Goal: Information Seeking & Learning: Learn about a topic

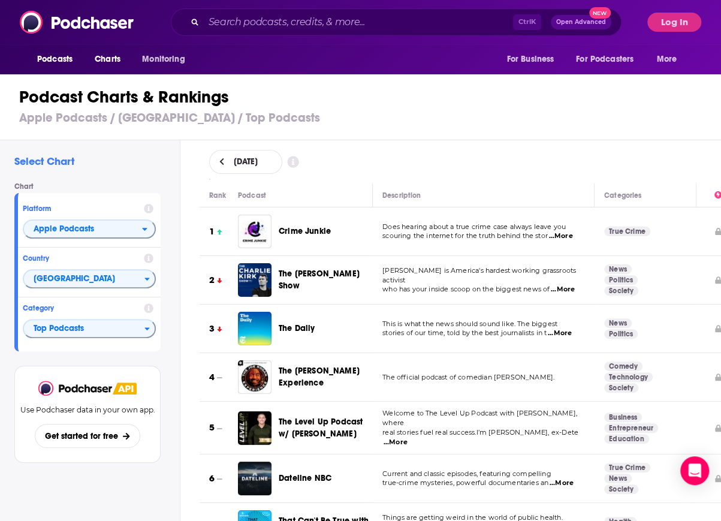
click at [311, 224] on div "Crime Junkie" at bounding box center [331, 232] width 104 height 34
click at [311, 234] on span "Crime Junkie" at bounding box center [305, 231] width 52 height 10
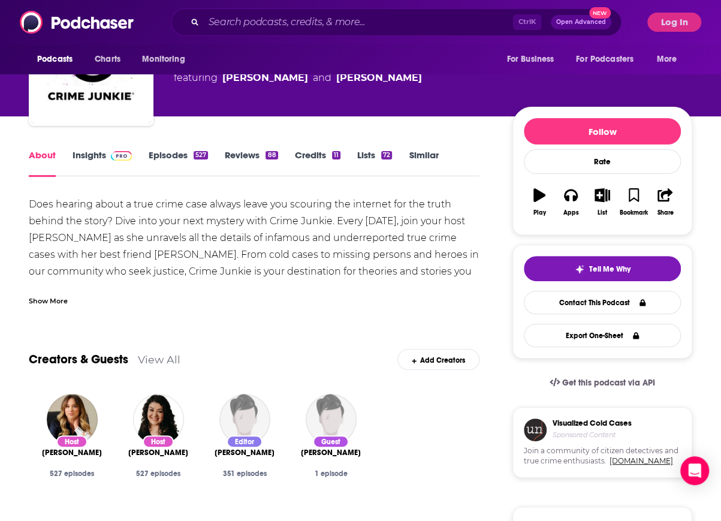
scroll to position [78, 0]
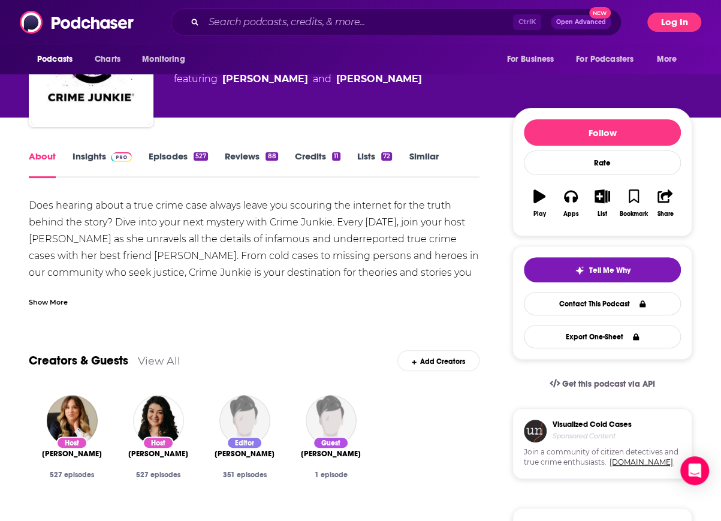
click at [677, 19] on button "Log In" at bounding box center [675, 22] width 54 height 19
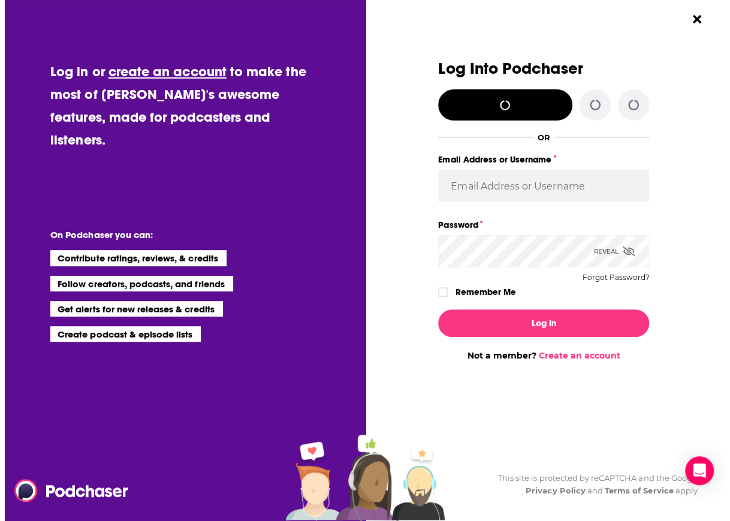
scroll to position [0, 0]
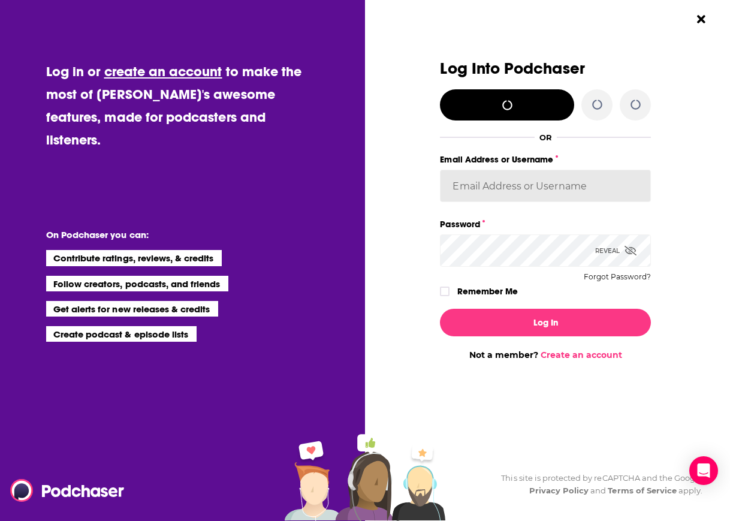
type input "evankrask"
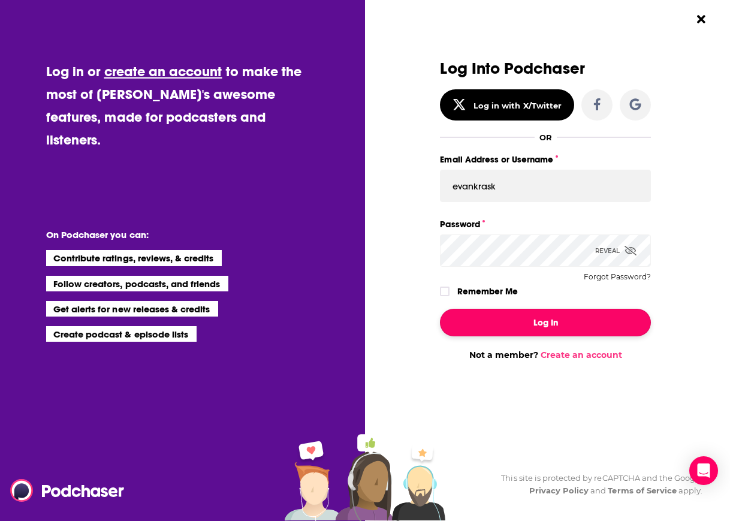
click at [591, 326] on button "Log In" at bounding box center [545, 323] width 211 height 28
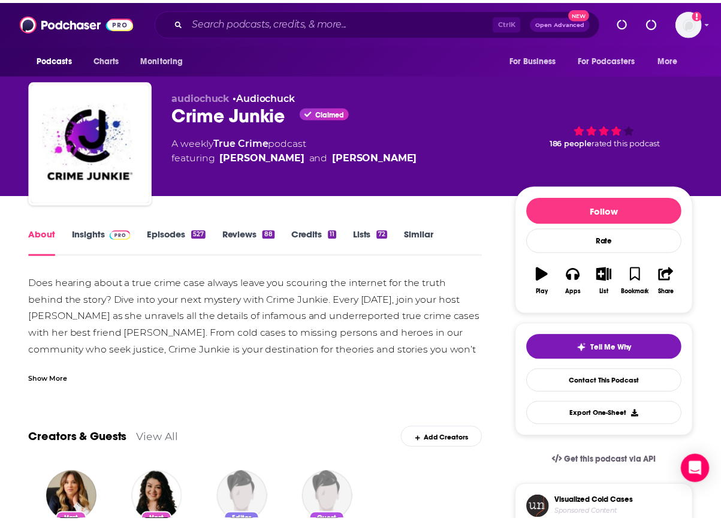
scroll to position [78, 0]
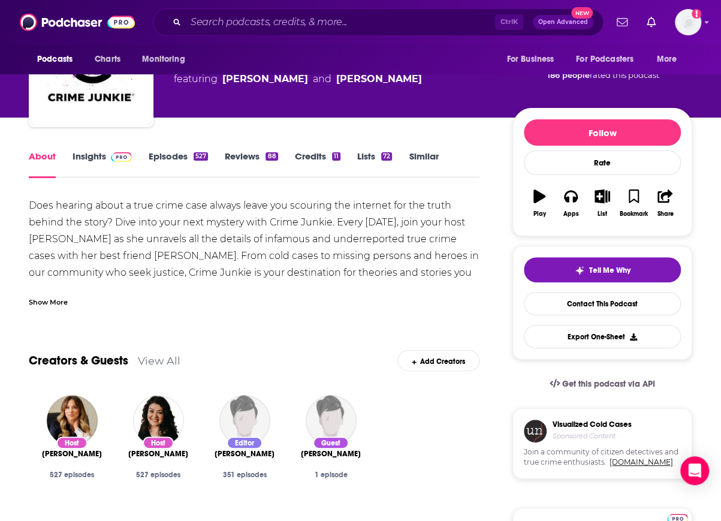
click at [156, 272] on div "Does hearing about a true crime case always leave you scouring the internet for…" at bounding box center [254, 314] width 451 height 235
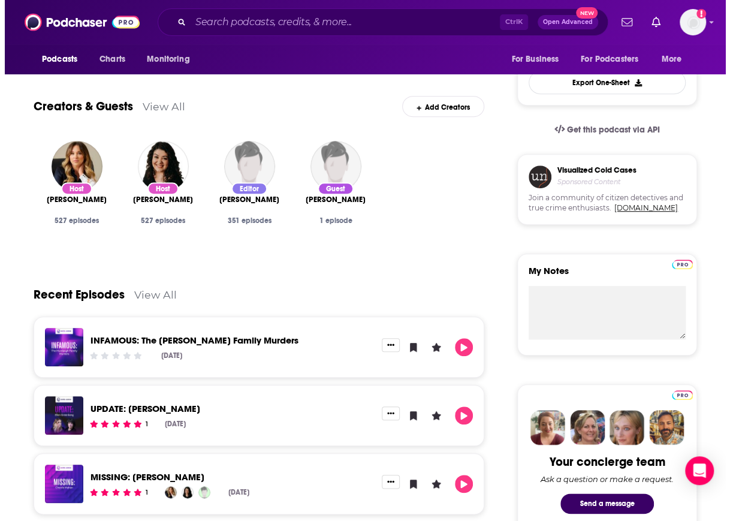
scroll to position [0, 0]
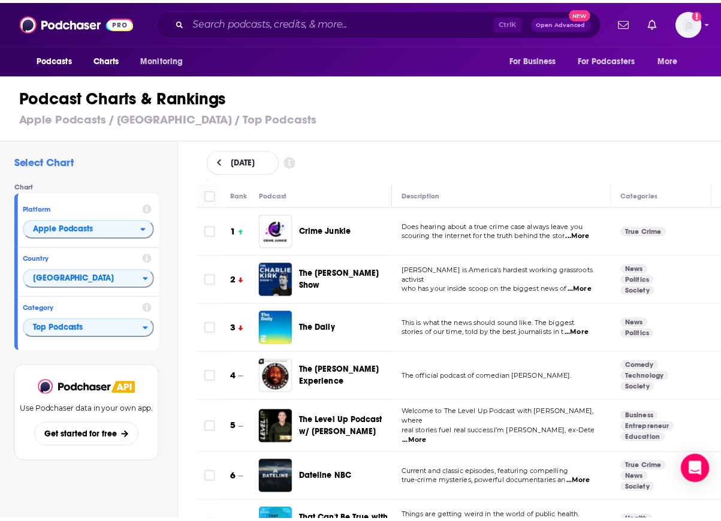
scroll to position [236, 0]
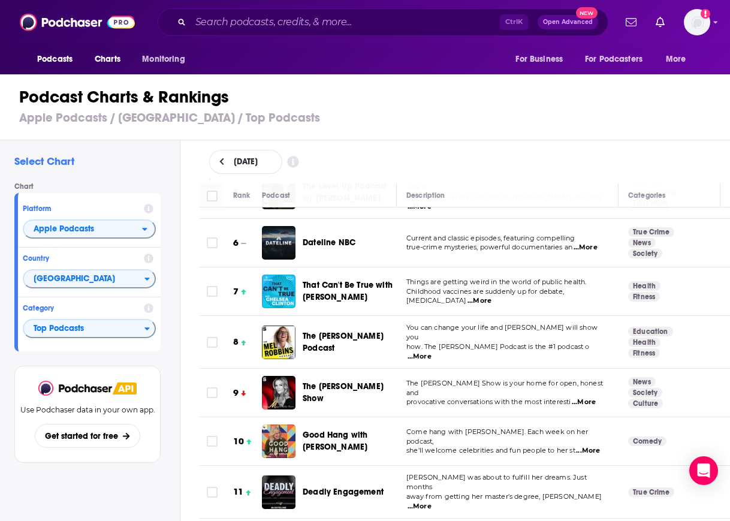
click at [338, 292] on span "That Can't Be True with [PERSON_NAME]" at bounding box center [348, 291] width 90 height 22
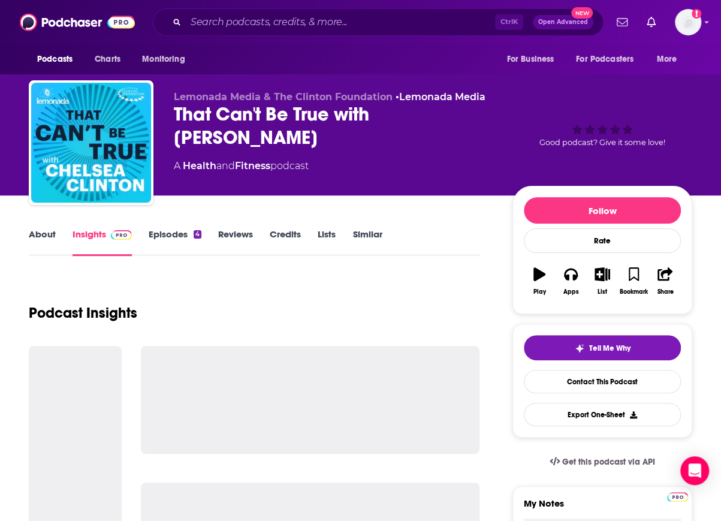
click at [220, 131] on div "That Can't Be True with [PERSON_NAME]" at bounding box center [334, 126] width 320 height 47
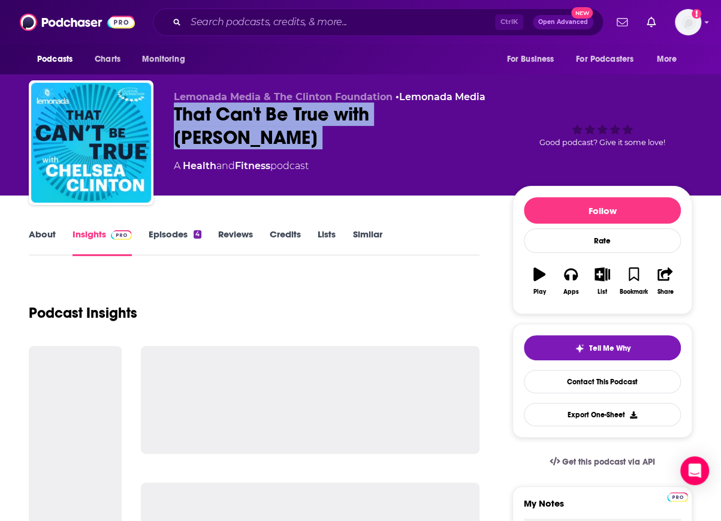
click at [220, 131] on div "That Can't Be True with [PERSON_NAME]" at bounding box center [334, 126] width 320 height 47
copy div "That Can't Be True with [PERSON_NAME]"
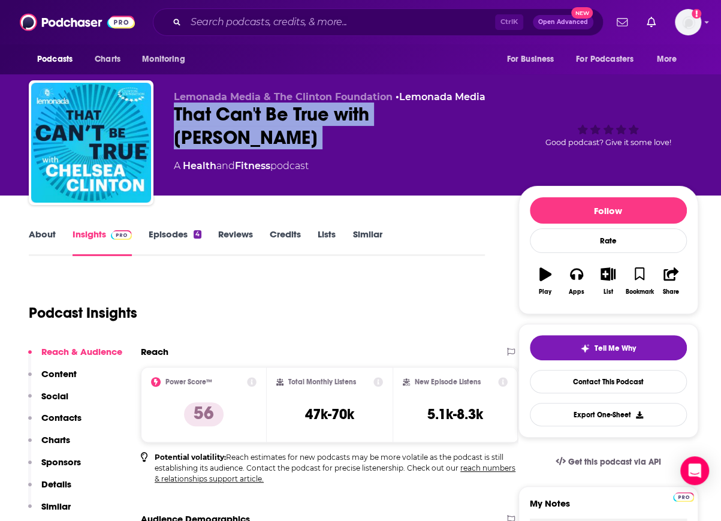
click at [54, 444] on p "Charts" at bounding box center [55, 439] width 29 height 11
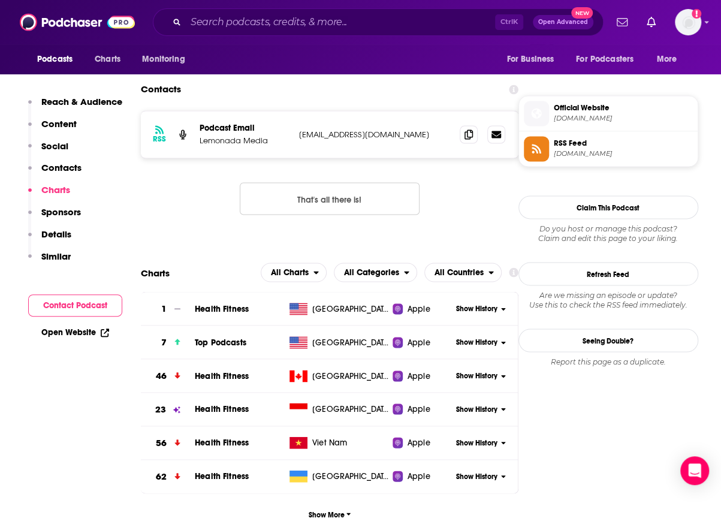
scroll to position [1018, 0]
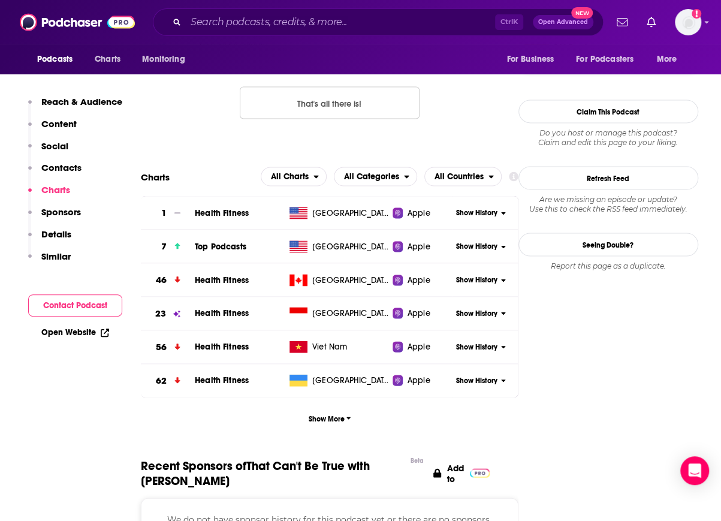
click at [468, 246] on span "Show History" at bounding box center [476, 246] width 41 height 10
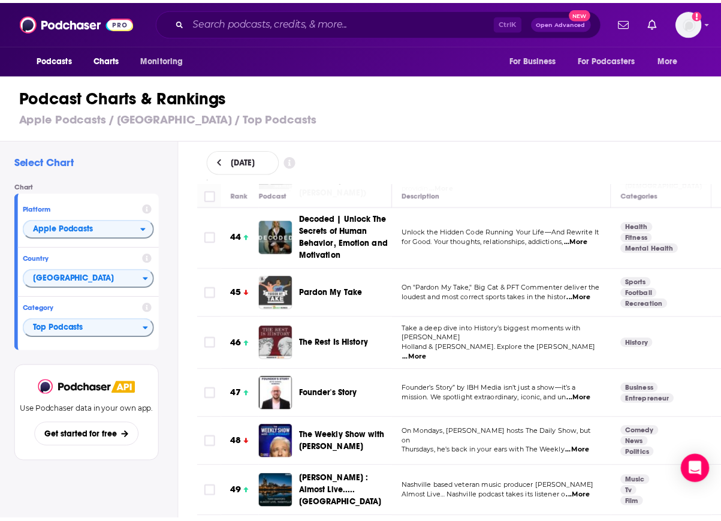
scroll to position [2135, 0]
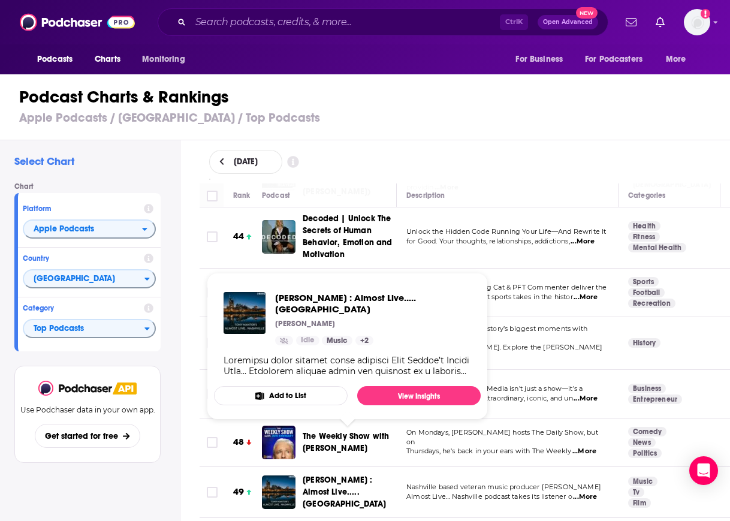
click at [344, 475] on span "[PERSON_NAME] : Almost Live..... [GEOGRAPHIC_DATA]" at bounding box center [344, 492] width 83 height 34
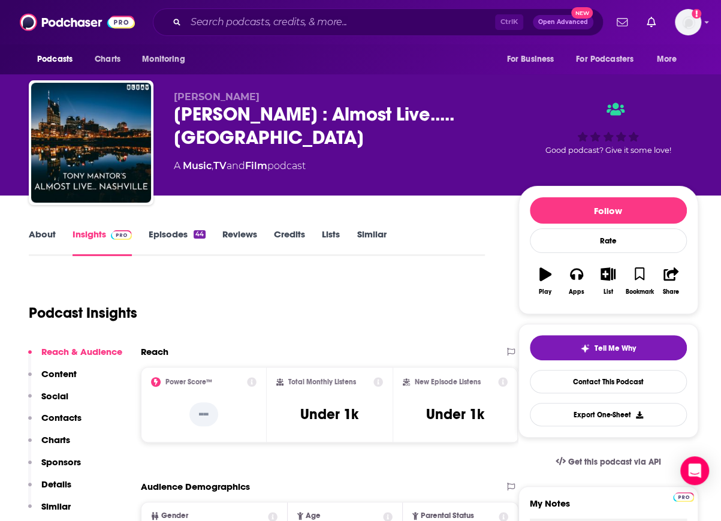
click at [217, 114] on div "[PERSON_NAME] : Almost Live..... [GEOGRAPHIC_DATA]" at bounding box center [337, 126] width 326 height 47
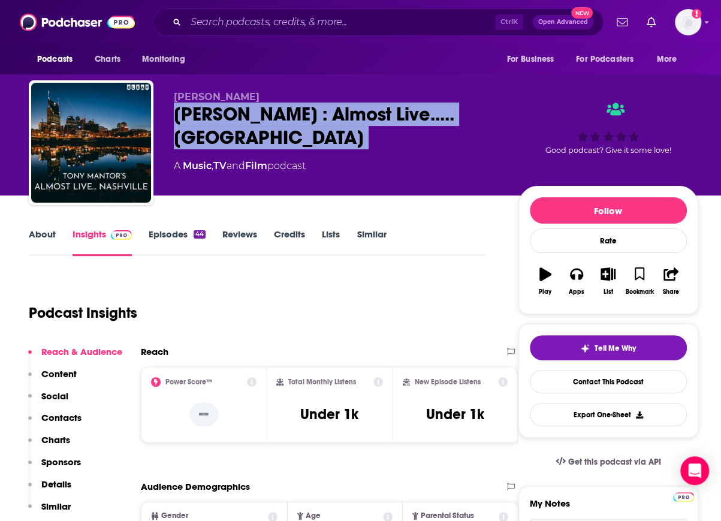
click at [217, 114] on div "[PERSON_NAME] : Almost Live..... [GEOGRAPHIC_DATA]" at bounding box center [337, 126] width 326 height 47
copy div "[PERSON_NAME] : Almost Live..... [GEOGRAPHIC_DATA]"
click at [56, 441] on p "Charts" at bounding box center [55, 439] width 29 height 11
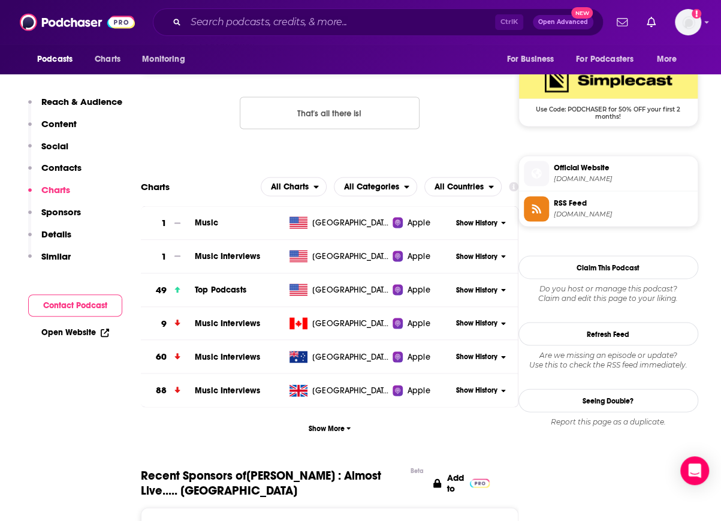
scroll to position [989, 0]
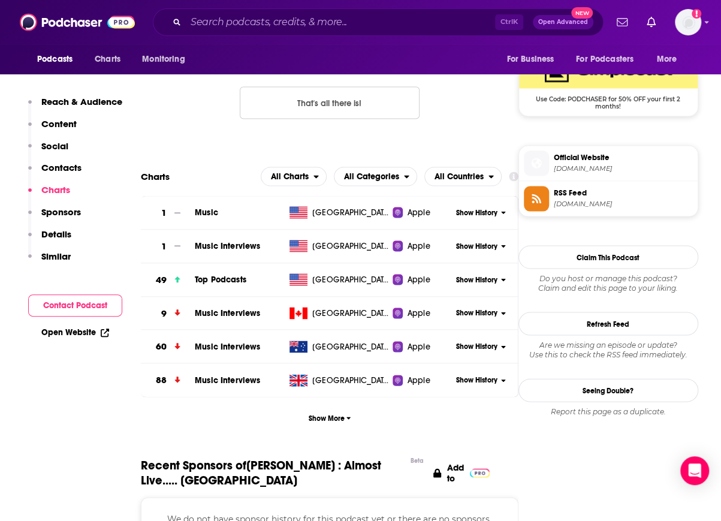
click at [465, 277] on span "Show History" at bounding box center [476, 280] width 41 height 10
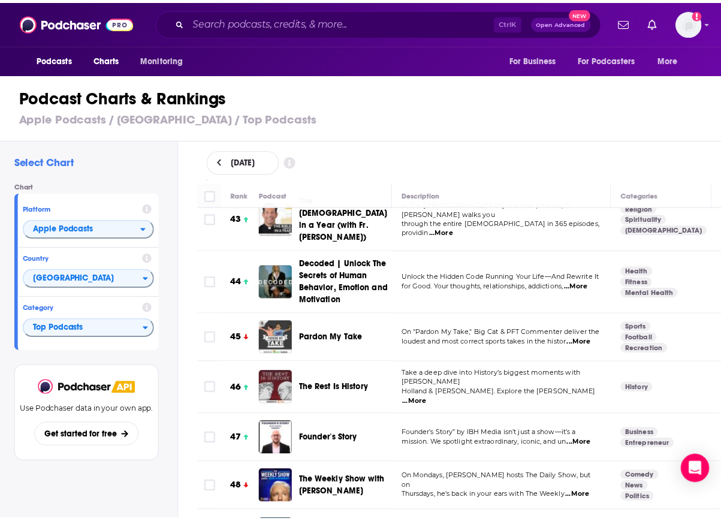
scroll to position [2221, 0]
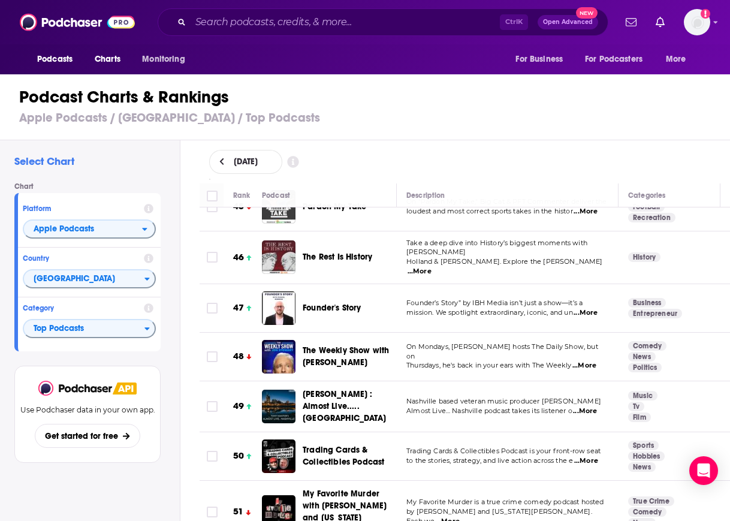
click at [313, 444] on span "Trading Cards & Collectibles Podcast" at bounding box center [348, 456] width 91 height 24
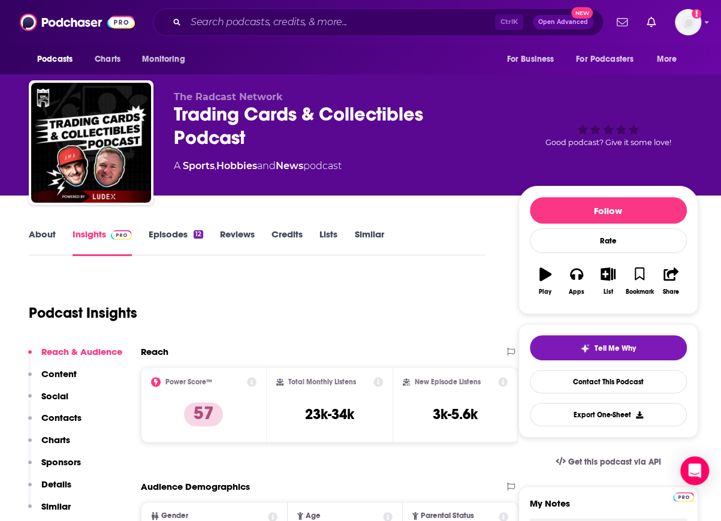
click at [224, 118] on div "Trading Cards & Collectibles Podcast" at bounding box center [337, 126] width 326 height 47
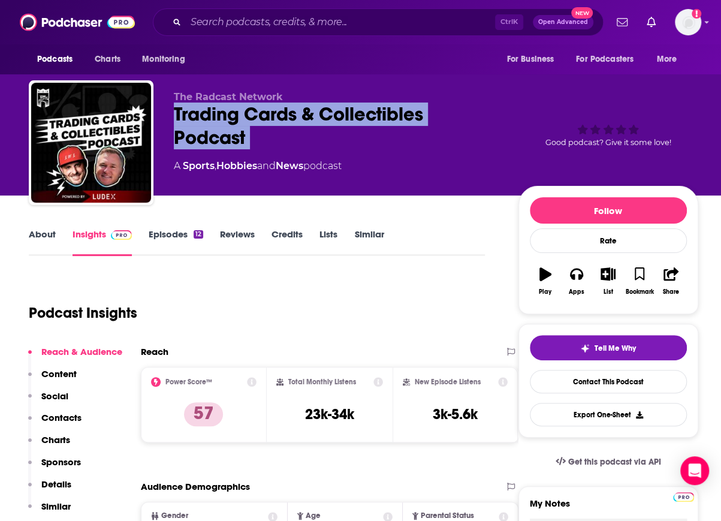
click at [224, 118] on div "Trading Cards & Collectibles Podcast" at bounding box center [337, 126] width 326 height 47
copy div "Trading Cards & Collectibles Podcast"
click at [58, 442] on p "Charts" at bounding box center [55, 439] width 29 height 11
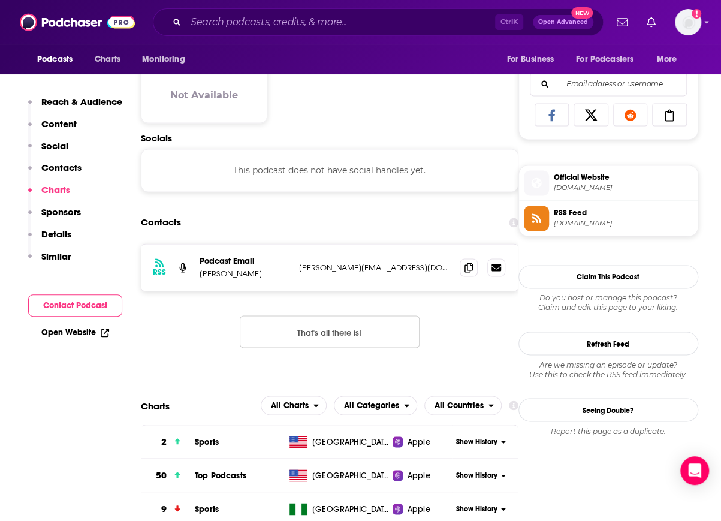
scroll to position [986, 0]
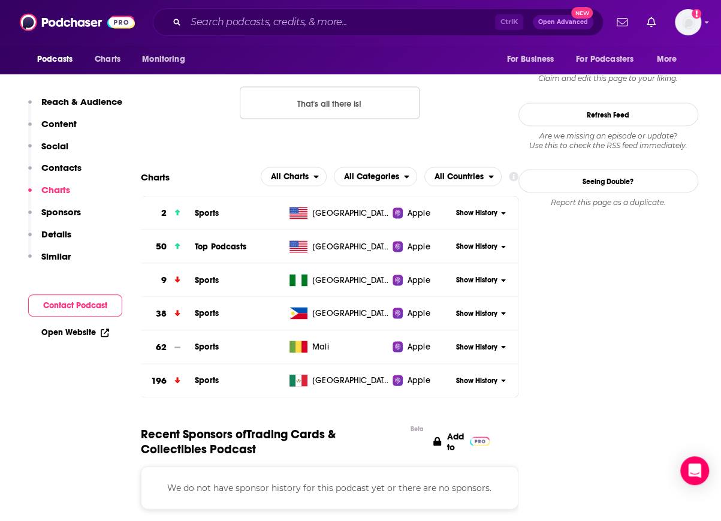
click at [479, 234] on div "Show History" at bounding box center [485, 245] width 65 height 29
click at [477, 242] on span "Show History" at bounding box center [476, 246] width 41 height 10
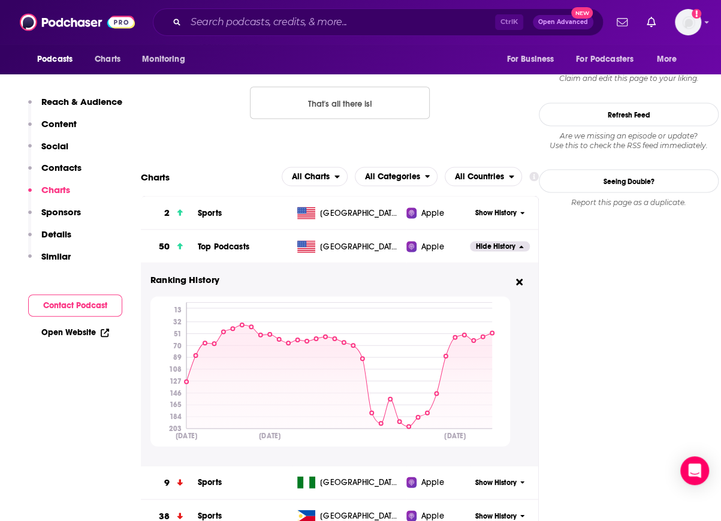
scroll to position [1016, 0]
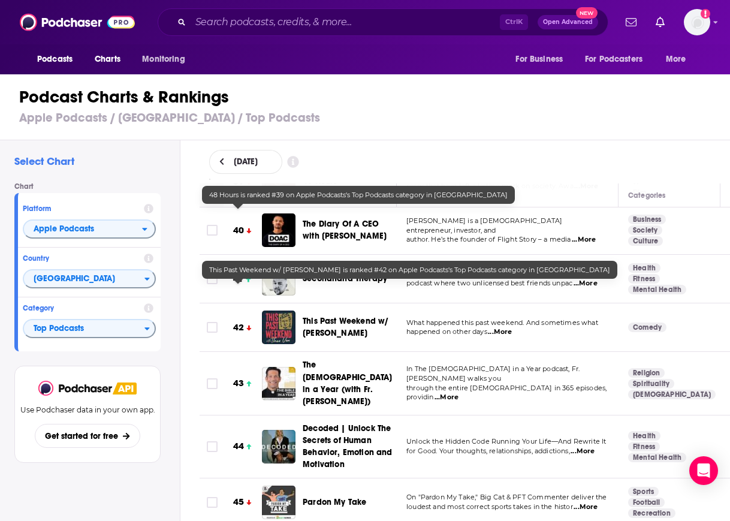
scroll to position [1926, 0]
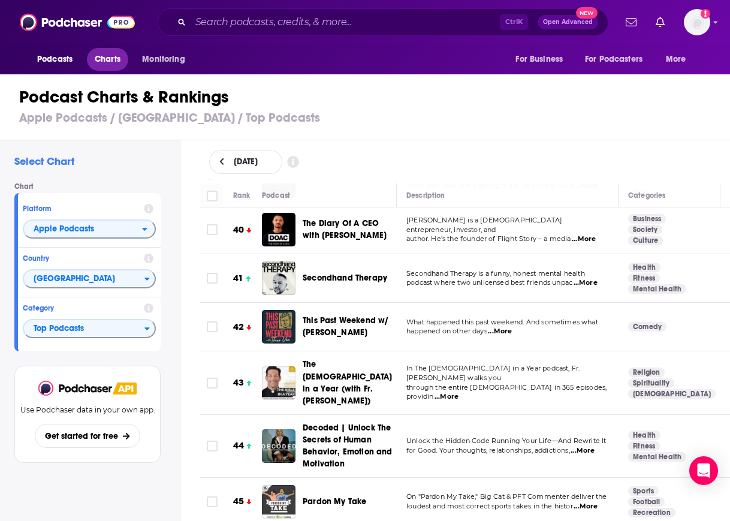
click at [109, 62] on span "Charts" at bounding box center [108, 59] width 26 height 17
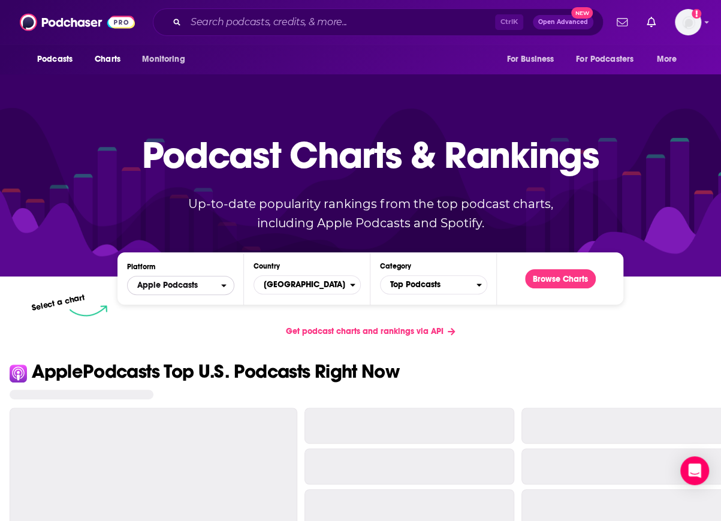
click at [182, 292] on span "Apple Podcasts" at bounding box center [175, 285] width 94 height 20
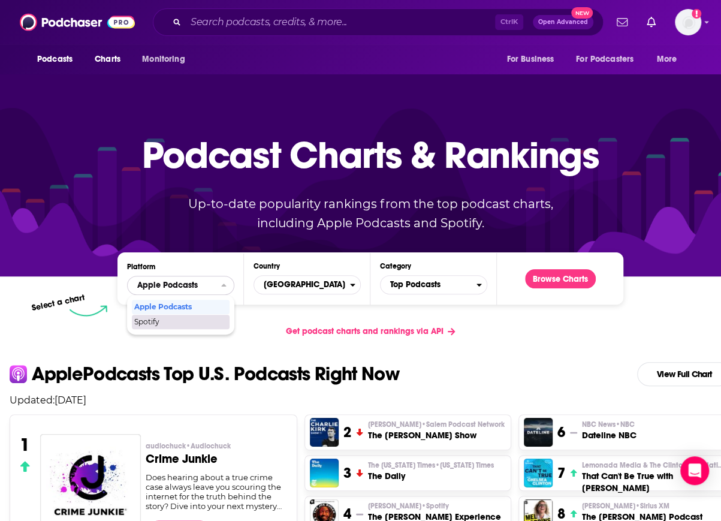
click at [189, 321] on span "Spotify" at bounding box center [180, 321] width 92 height 7
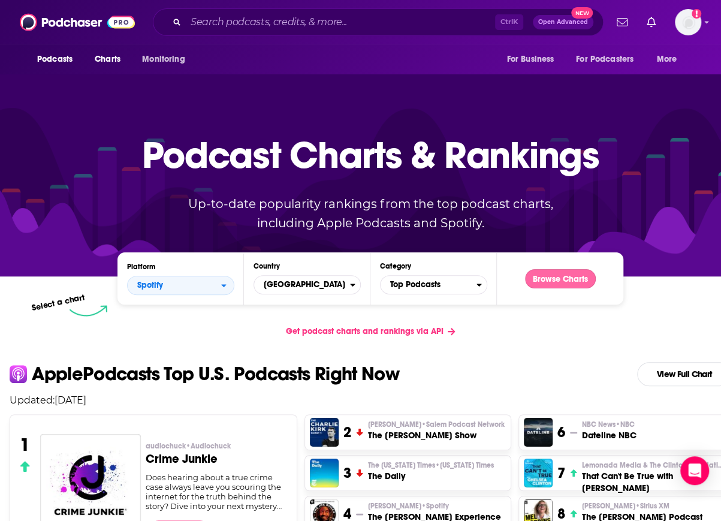
click at [554, 276] on button "Browse Charts" at bounding box center [560, 278] width 71 height 19
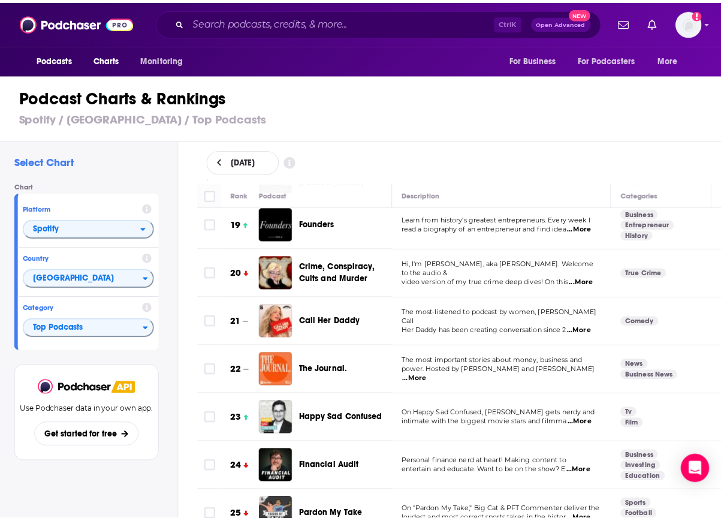
scroll to position [795, 0]
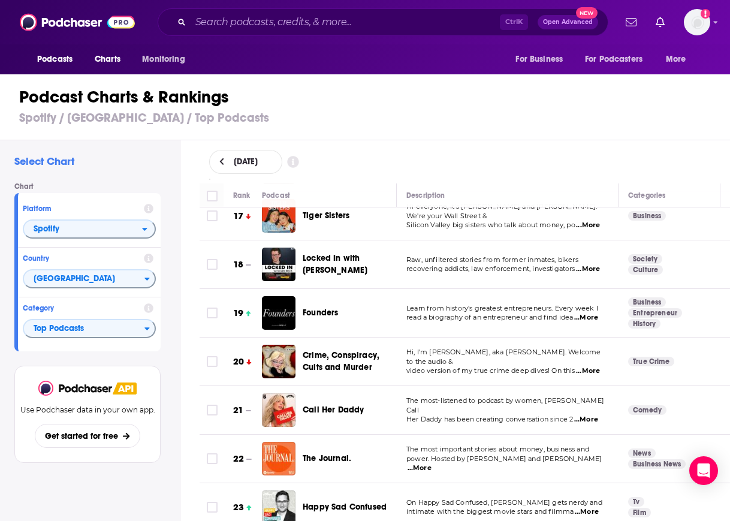
click at [307, 308] on span "Founders" at bounding box center [320, 313] width 35 height 10
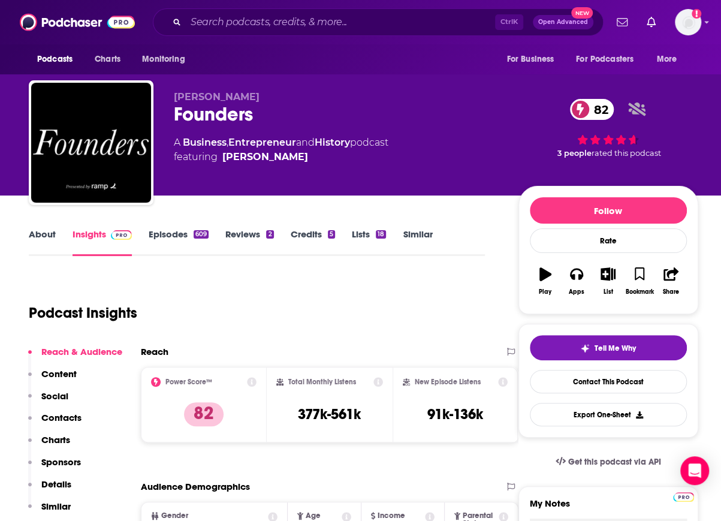
click at [194, 115] on div "Founders 82" at bounding box center [337, 114] width 326 height 23
copy h2 "Founders"
click at [582, 275] on icon "button" at bounding box center [576, 275] width 13 height 12
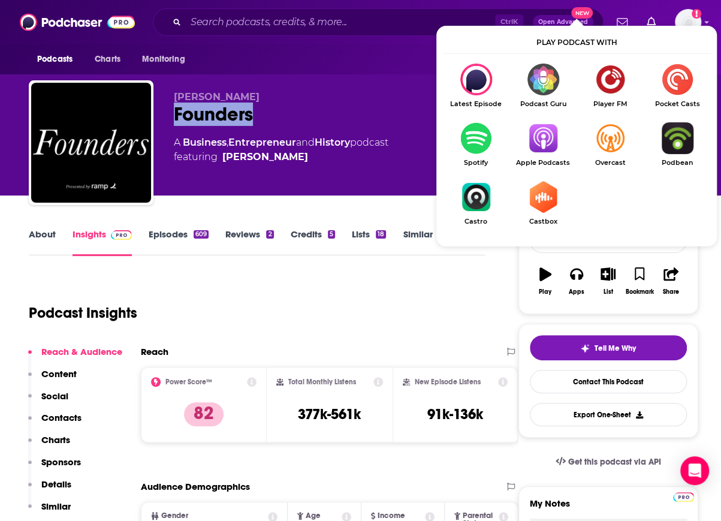
click at [471, 137] on img "Show Listen On dropdown" at bounding box center [476, 138] width 67 height 32
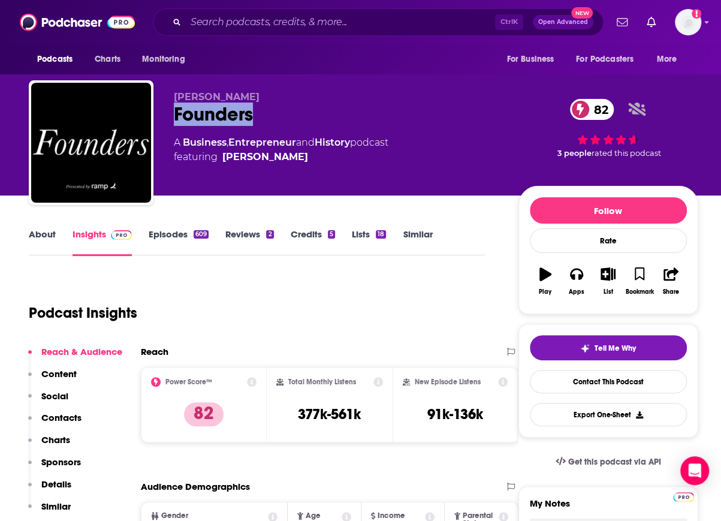
click at [58, 439] on p "Charts" at bounding box center [55, 439] width 29 height 11
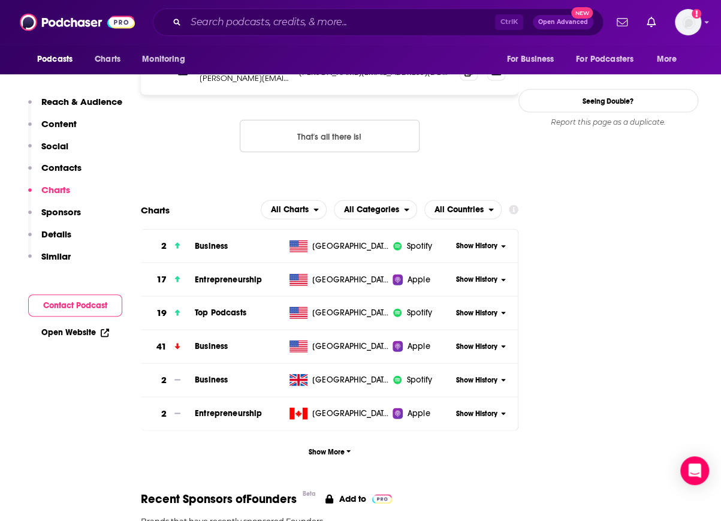
scroll to position [1233, 0]
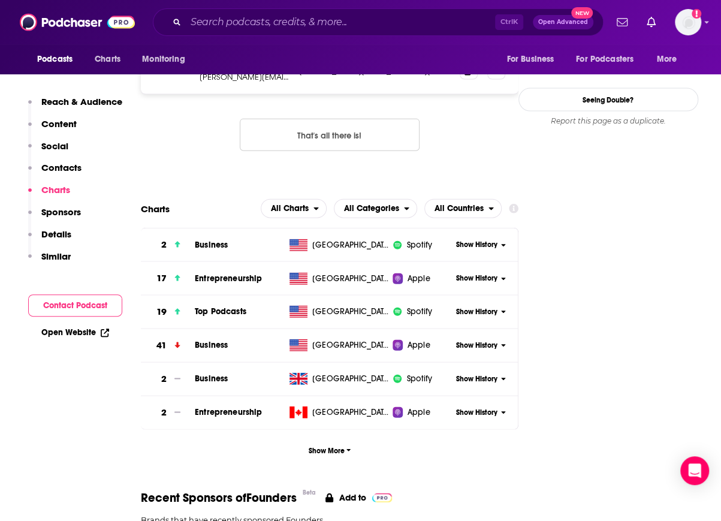
click at [484, 307] on span "Show History" at bounding box center [476, 312] width 41 height 10
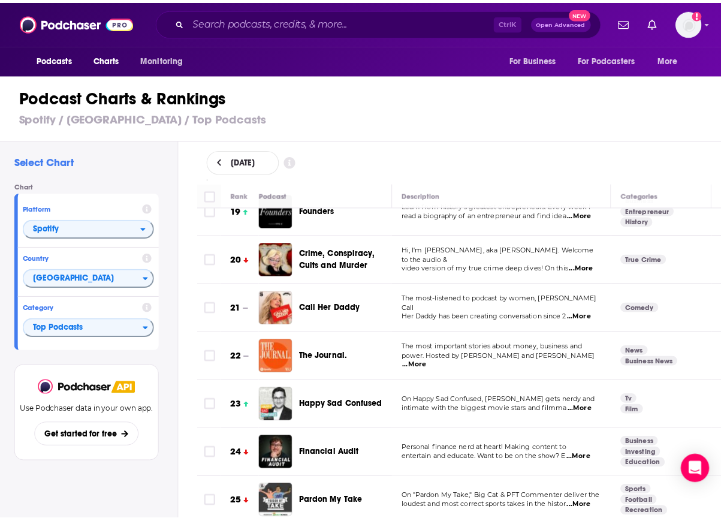
scroll to position [889, 0]
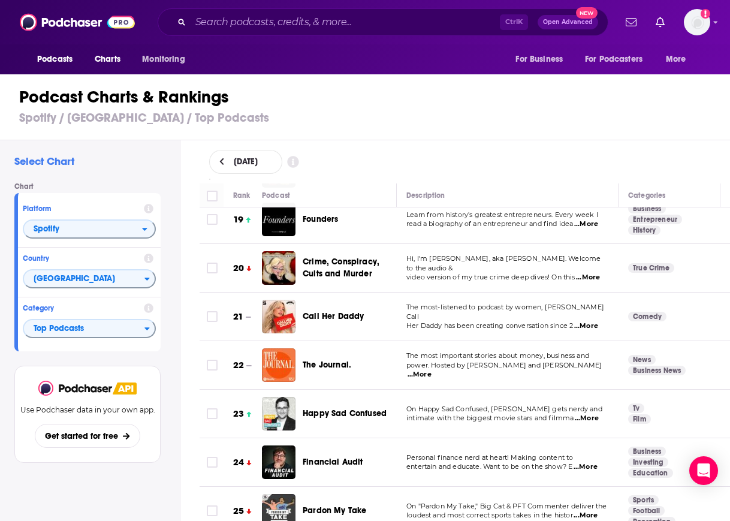
click at [332, 408] on span "Happy Sad Confused" at bounding box center [345, 413] width 84 height 10
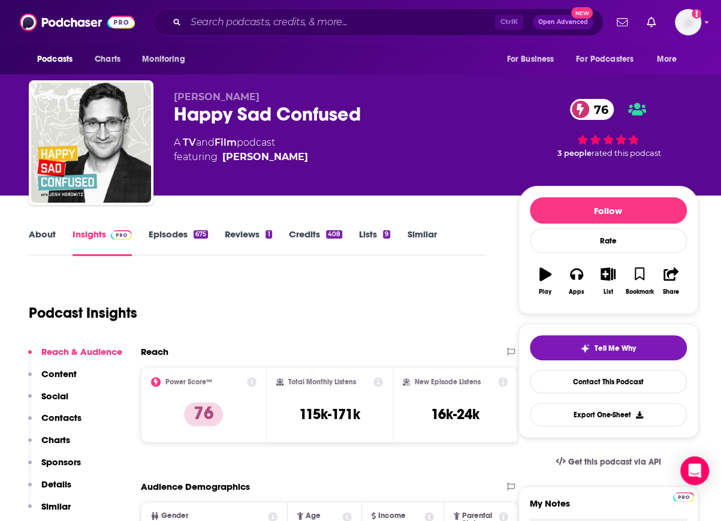
click at [249, 117] on div "Happy Sad Confused 76" at bounding box center [337, 114] width 326 height 23
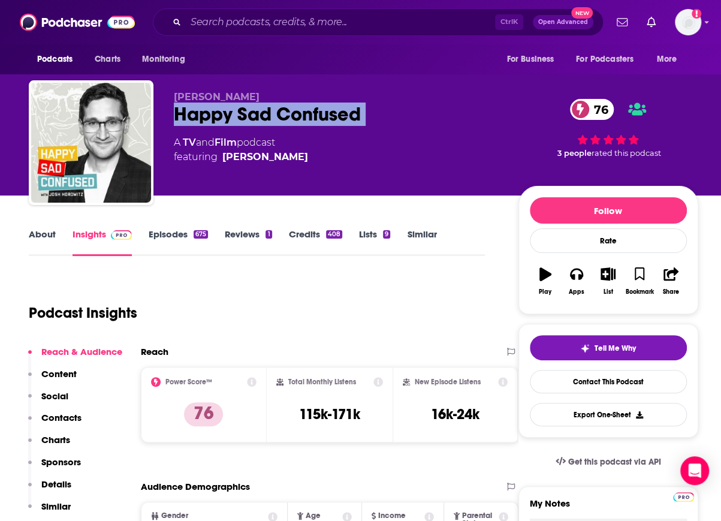
copy div "Happy Sad Confused 76"
click at [60, 440] on p "Charts" at bounding box center [55, 439] width 29 height 11
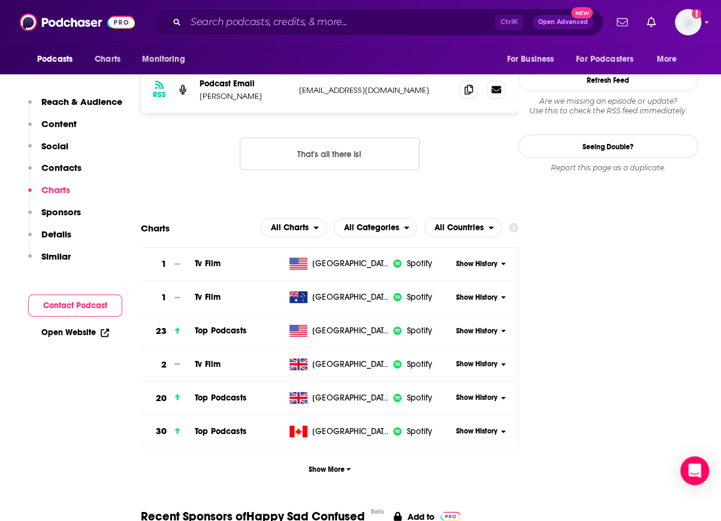
scroll to position [1157, 0]
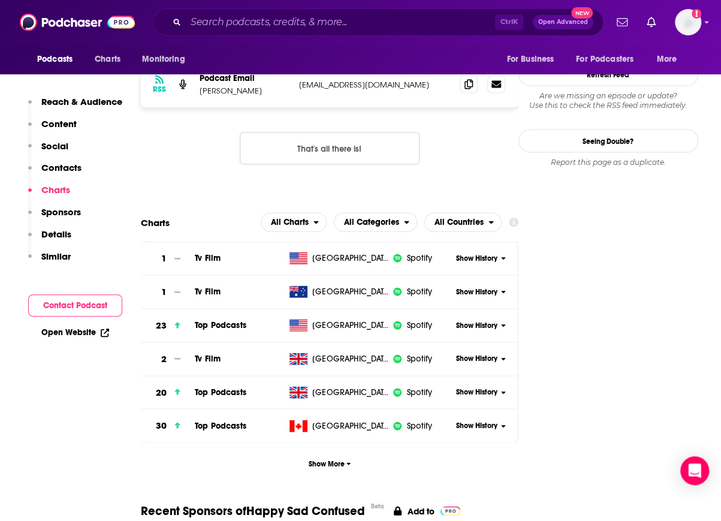
click at [464, 321] on span "Show History" at bounding box center [476, 326] width 41 height 10
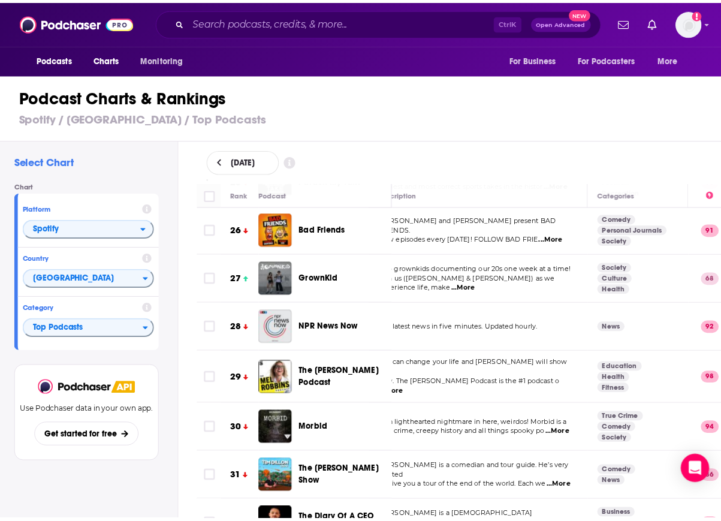
scroll to position [1208, 24]
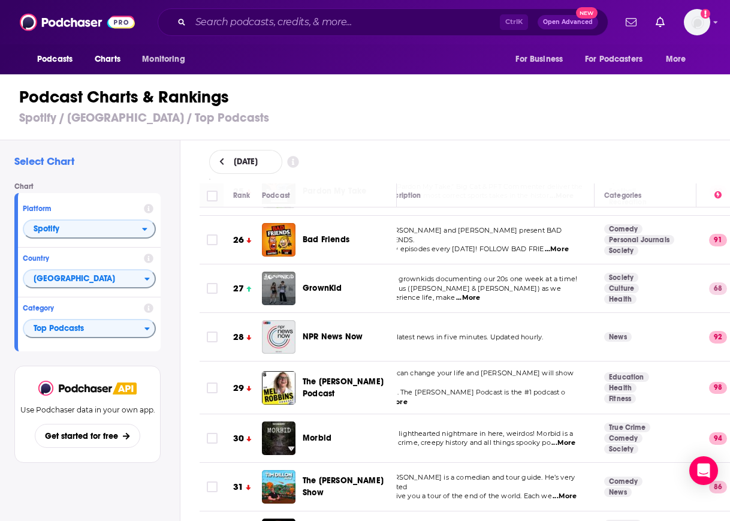
click at [323, 283] on span "GrownKid" at bounding box center [322, 288] width 39 height 10
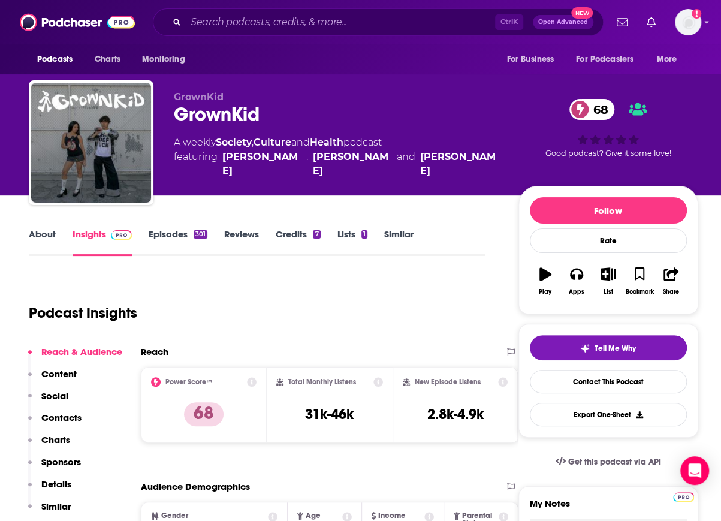
click at [197, 127] on div "GrownKid GrownKid 68 A weekly Society , Culture and Health podcast featuring [P…" at bounding box center [337, 139] width 326 height 96
copy h2 "GrownKid"
click at [576, 288] on div "Apps" at bounding box center [576, 291] width 16 height 7
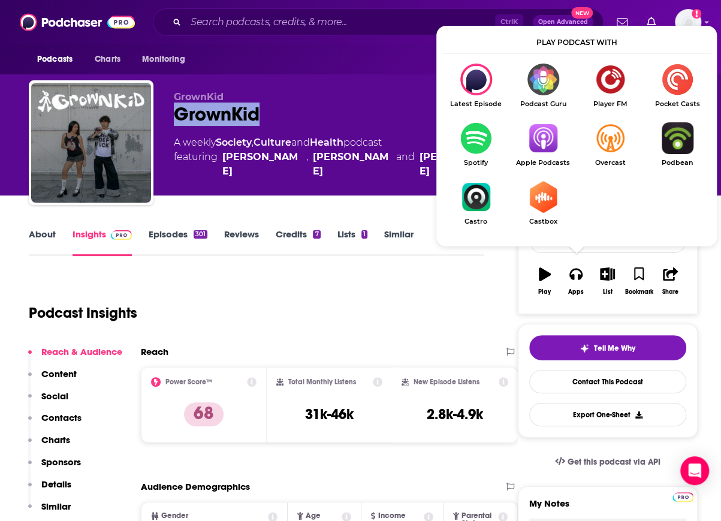
click at [478, 140] on img "Show Listen On dropdown" at bounding box center [476, 138] width 67 height 32
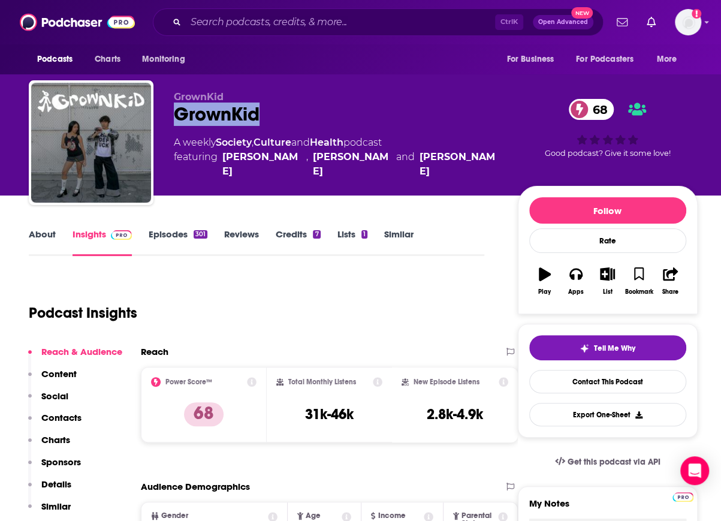
click at [58, 435] on p "Charts" at bounding box center [55, 439] width 29 height 11
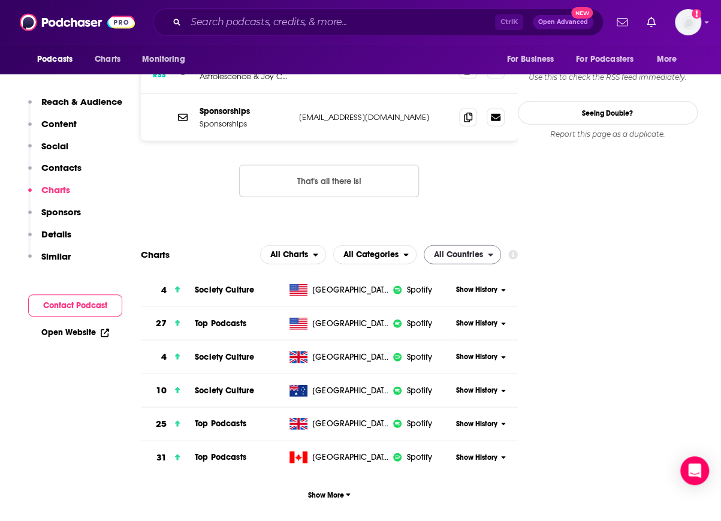
scroll to position [1261, 0]
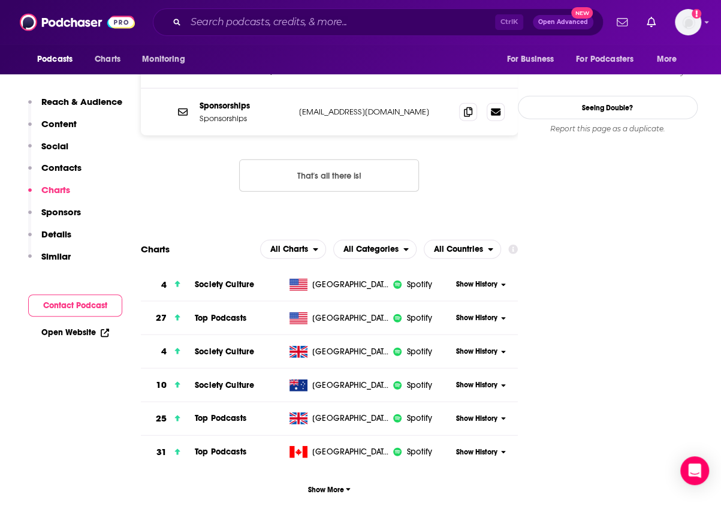
click at [463, 303] on div "Show History" at bounding box center [485, 317] width 65 height 29
click at [490, 313] on span "Show History" at bounding box center [476, 318] width 41 height 10
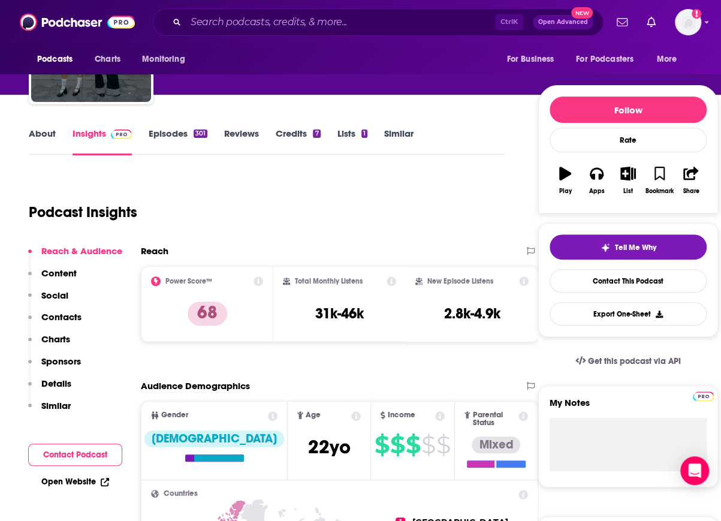
scroll to position [100, 0]
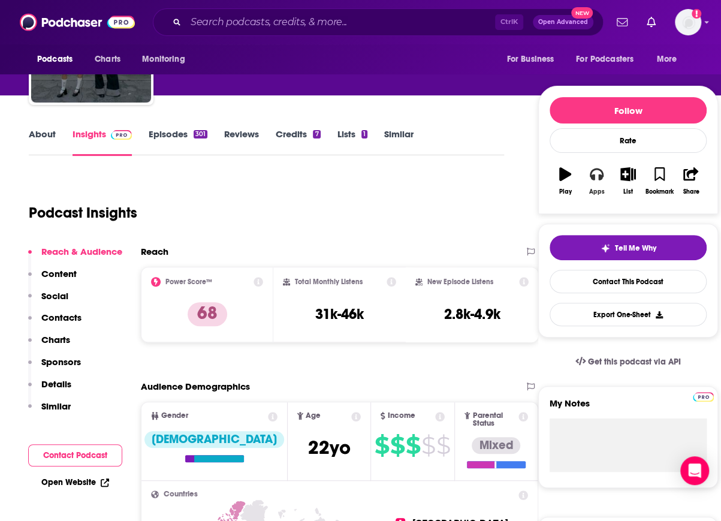
click at [598, 179] on button "Apps" at bounding box center [596, 180] width 31 height 43
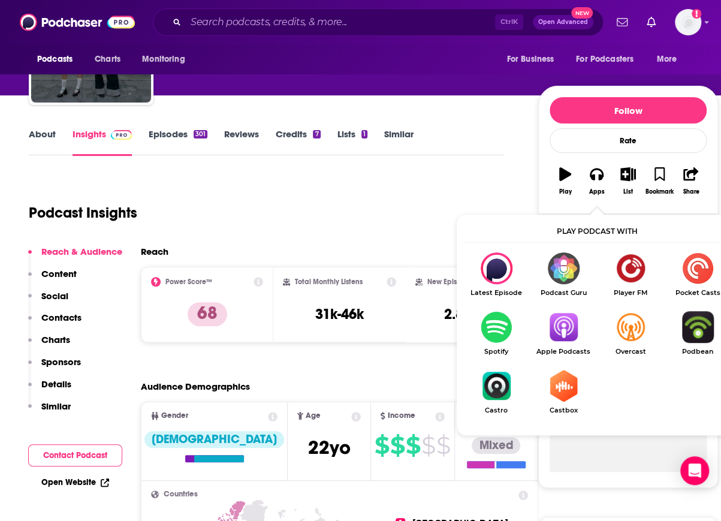
click at [501, 317] on img "Show Listen On dropdown" at bounding box center [496, 327] width 67 height 32
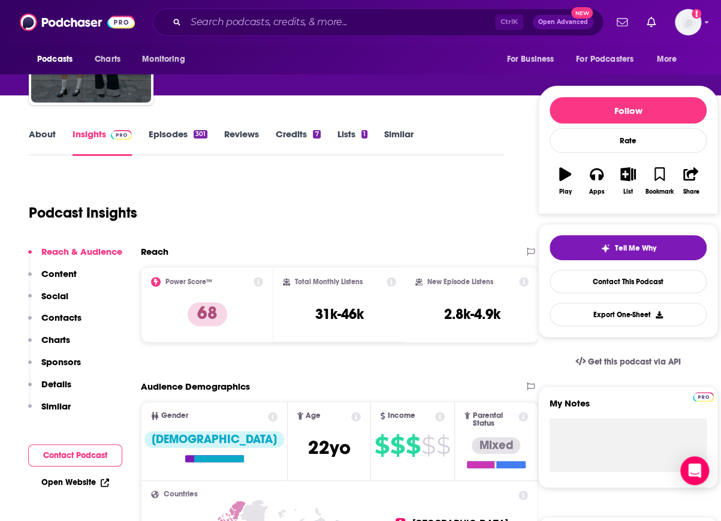
click at [58, 336] on p "Charts" at bounding box center [55, 339] width 29 height 11
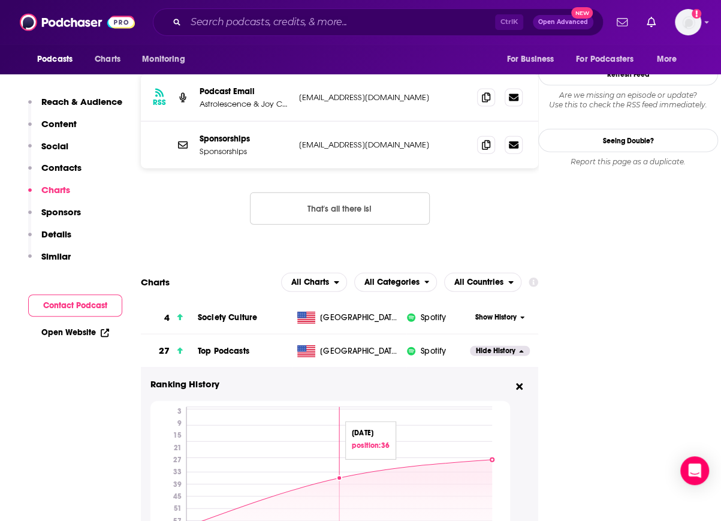
scroll to position [1261, 0]
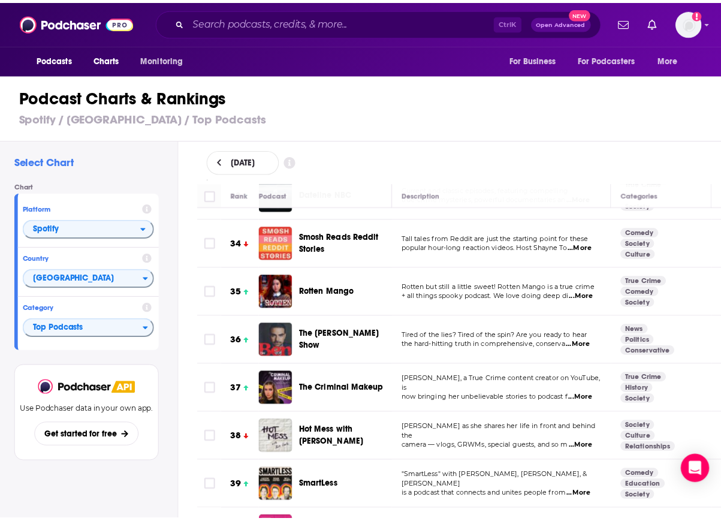
scroll to position [1598, 0]
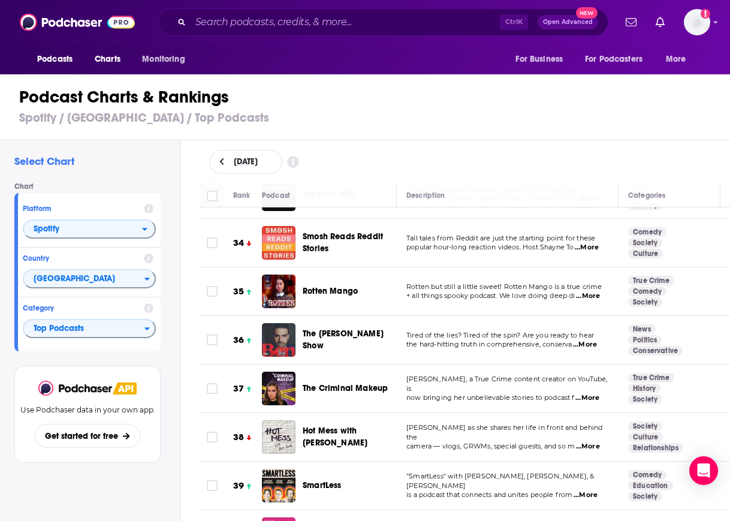
click at [356, 383] on span "The Criminal Makeup" at bounding box center [345, 388] width 85 height 10
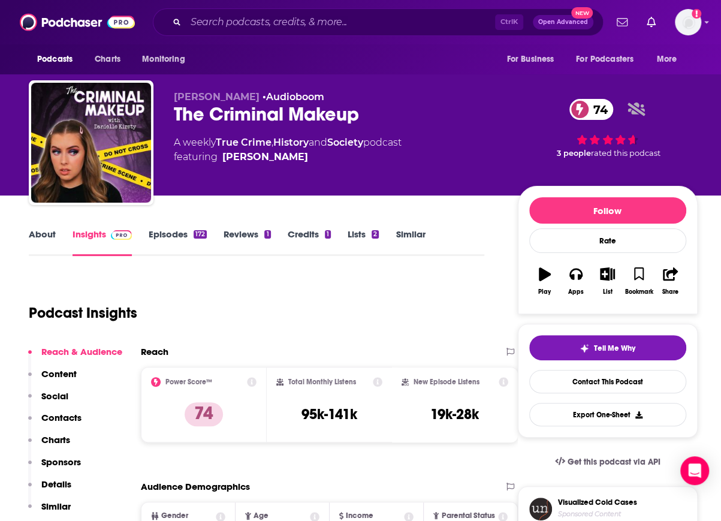
click at [236, 107] on div "The Criminal Makeup 74" at bounding box center [336, 114] width 325 height 23
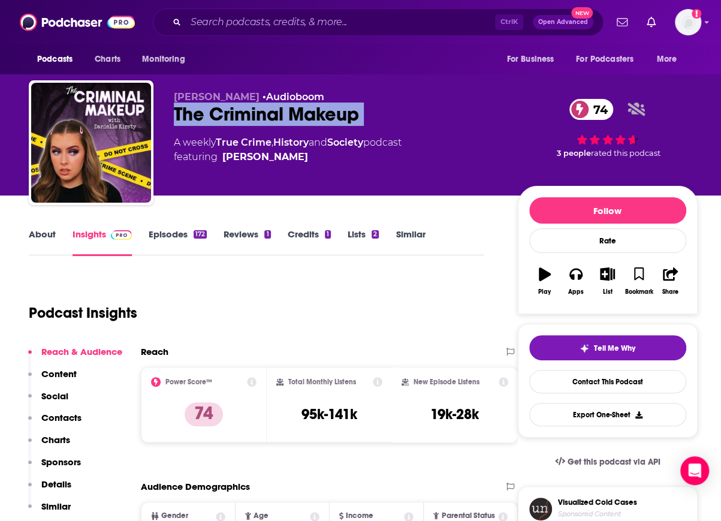
copy div "The Criminal Makeup 74"
click at [300, 97] on link "Audioboom" at bounding box center [295, 96] width 58 height 11
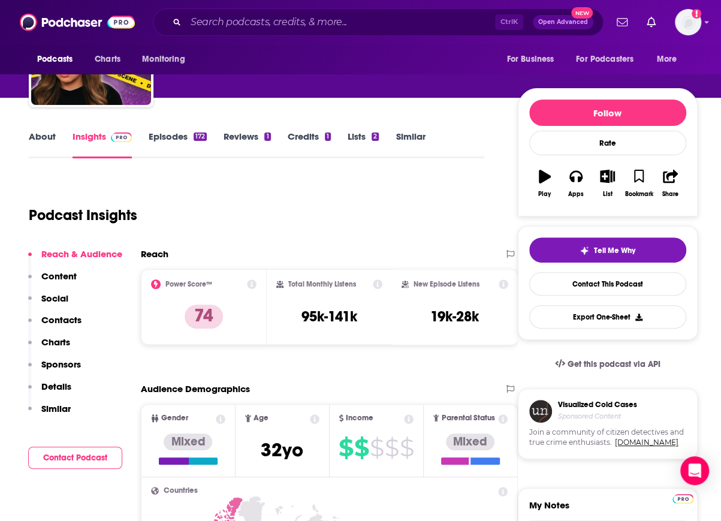
click at [56, 345] on p "Charts" at bounding box center [55, 341] width 29 height 11
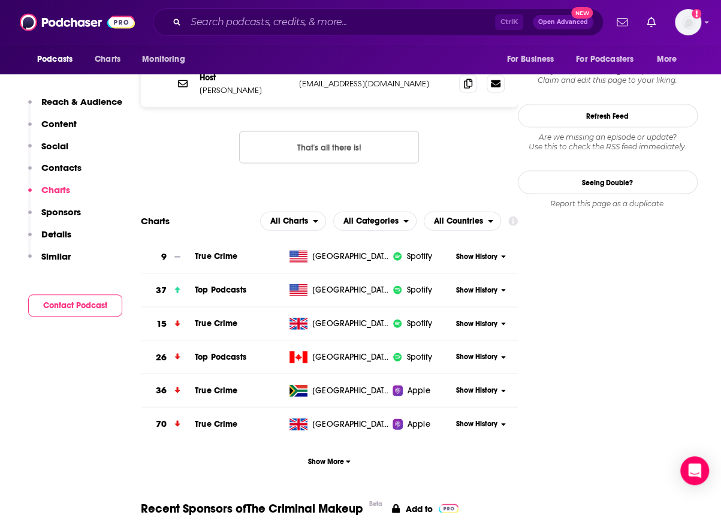
scroll to position [1149, 0]
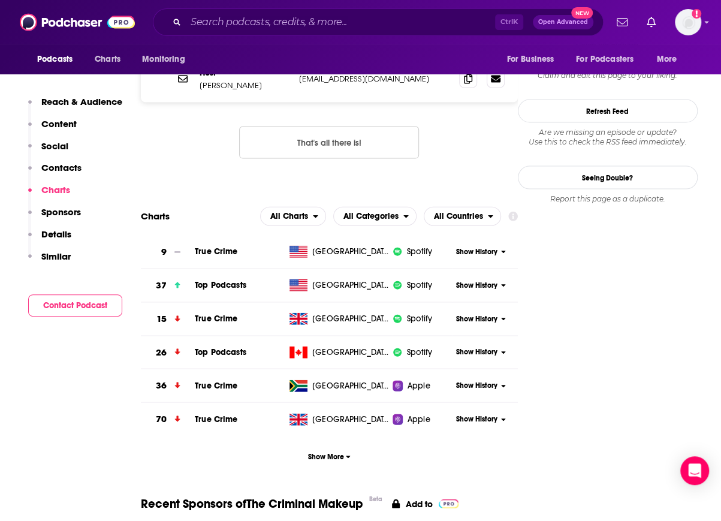
click at [501, 281] on button "Show History" at bounding box center [481, 286] width 57 height 10
